Goal: Task Accomplishment & Management: Use online tool/utility

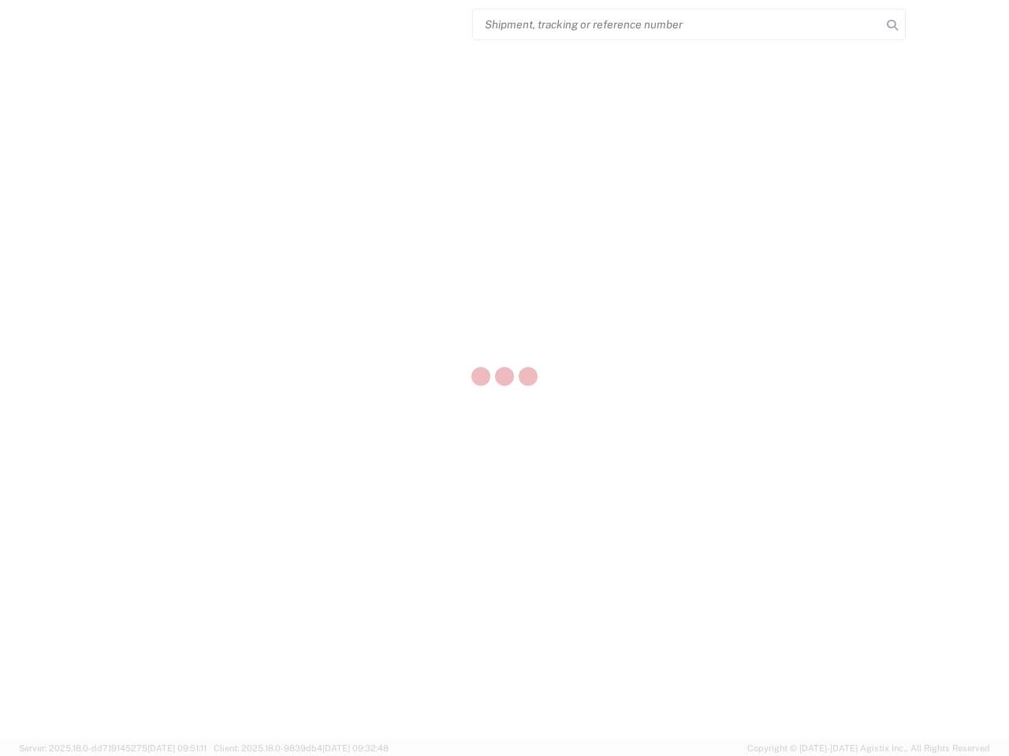
select select "US"
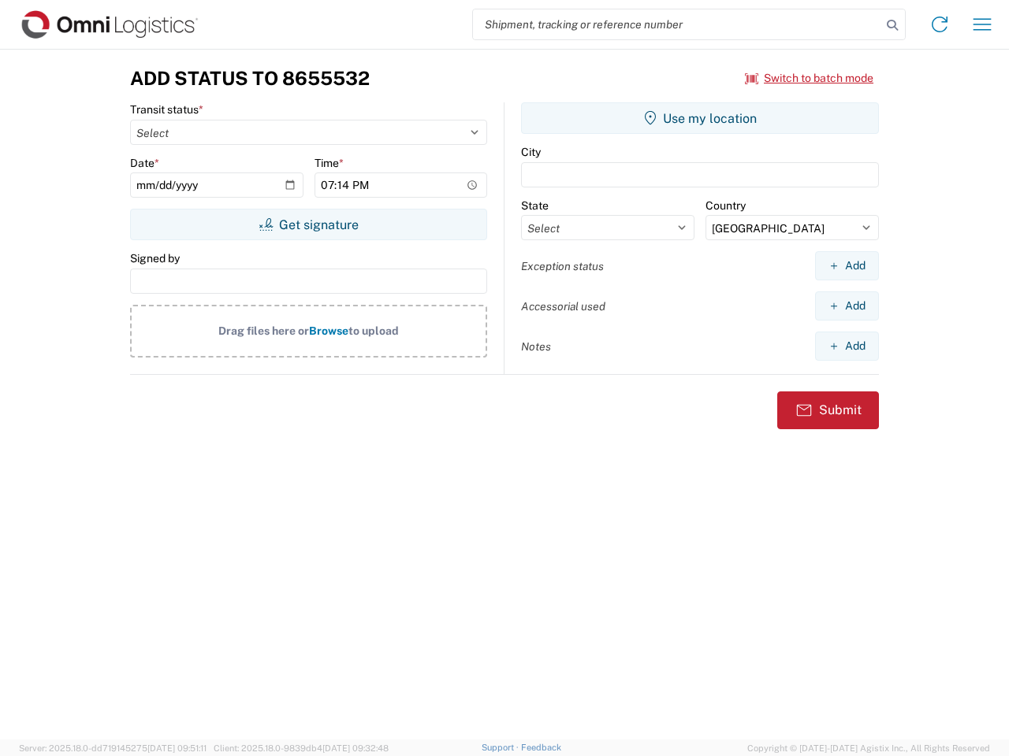
click at [677, 24] on input "search" at bounding box center [677, 24] width 408 height 30
click at [892, 25] on icon at bounding box center [892, 25] width 22 height 22
click at [939, 24] on icon at bounding box center [939, 24] width 25 height 25
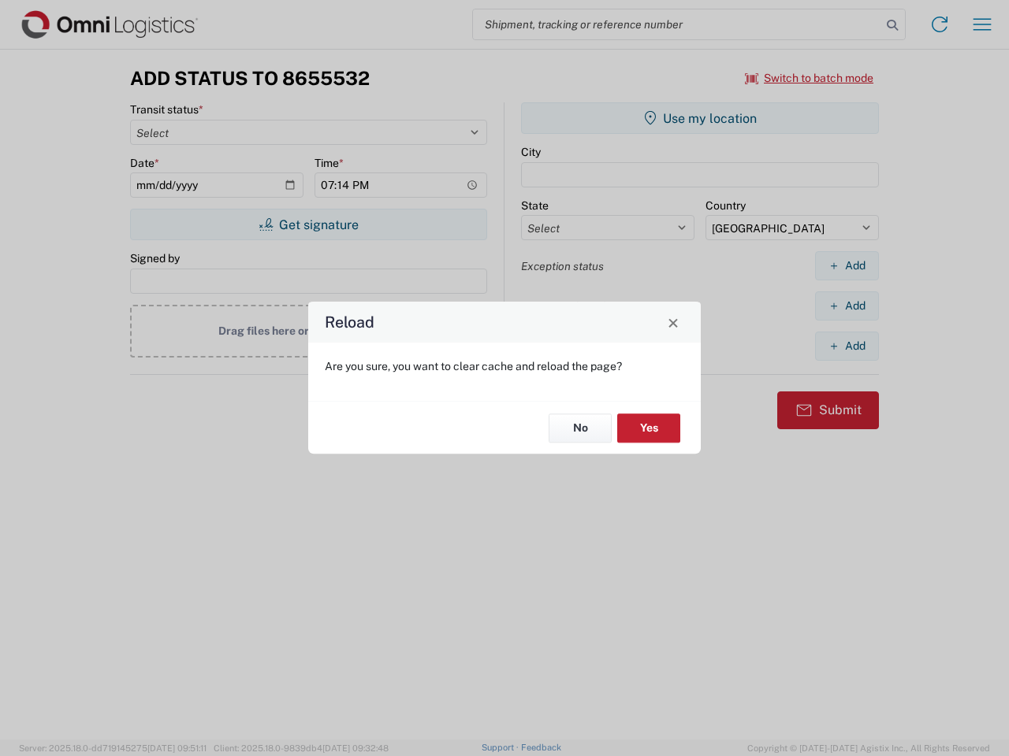
click at [982, 24] on div "Reload Are you sure, you want to clear cache and reload the page? No Yes" at bounding box center [504, 378] width 1009 height 756
click at [809, 78] on div "Reload Are you sure, you want to clear cache and reload the page? No Yes" at bounding box center [504, 378] width 1009 height 756
click at [308, 225] on div "Reload Are you sure, you want to clear cache and reload the page? No Yes" at bounding box center [504, 378] width 1009 height 756
click at [700, 118] on div "Reload Are you sure, you want to clear cache and reload the page? No Yes" at bounding box center [504, 378] width 1009 height 756
click at [846, 266] on div "Reload Are you sure, you want to clear cache and reload the page? No Yes" at bounding box center [504, 378] width 1009 height 756
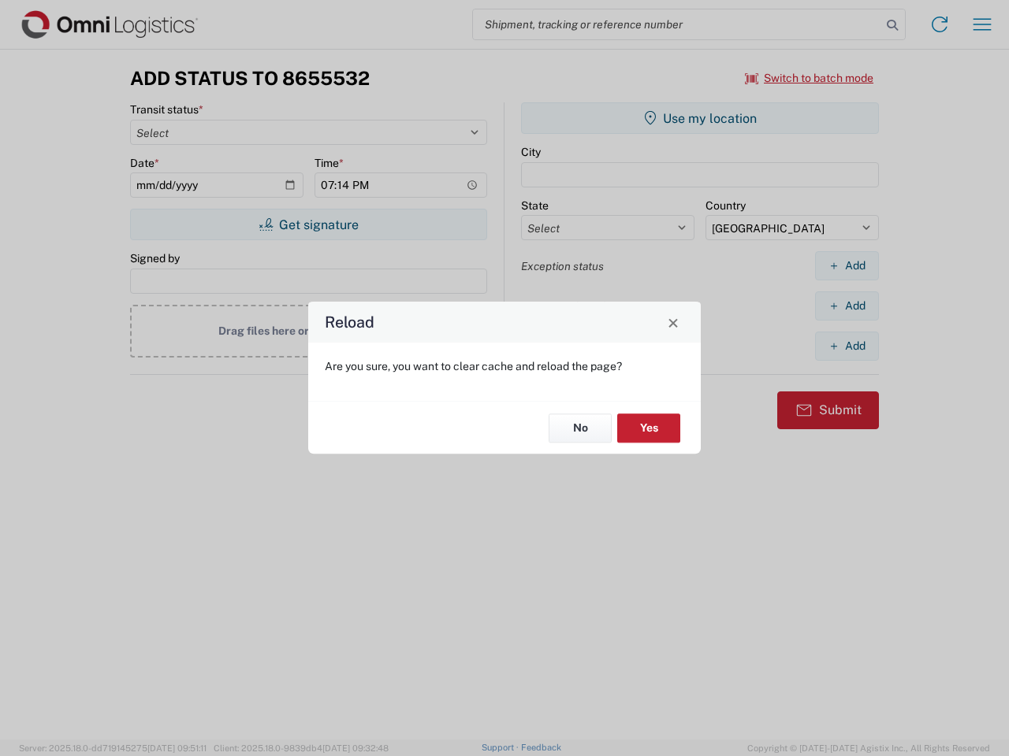
click at [846, 306] on div "Reload Are you sure, you want to clear cache and reload the page? No Yes" at bounding box center [504, 378] width 1009 height 756
click at [846, 346] on div "Reload Are you sure, you want to clear cache and reload the page? No Yes" at bounding box center [504, 378] width 1009 height 756
